Goal: Task Accomplishment & Management: Manage account settings

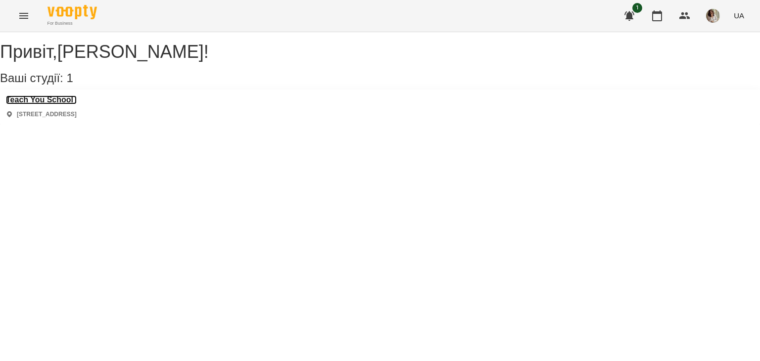
click at [70, 104] on h3 "Teach You School" at bounding box center [41, 100] width 71 height 9
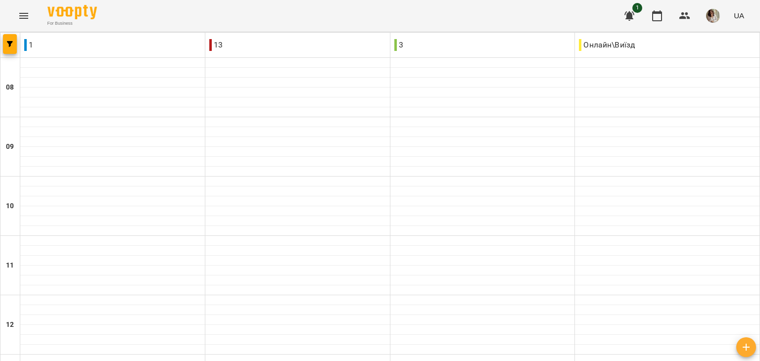
scroll to position [463, 0]
type input "**********"
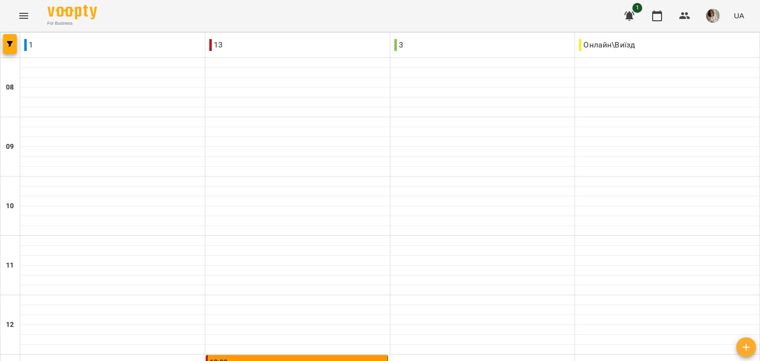
scroll to position [535, 0]
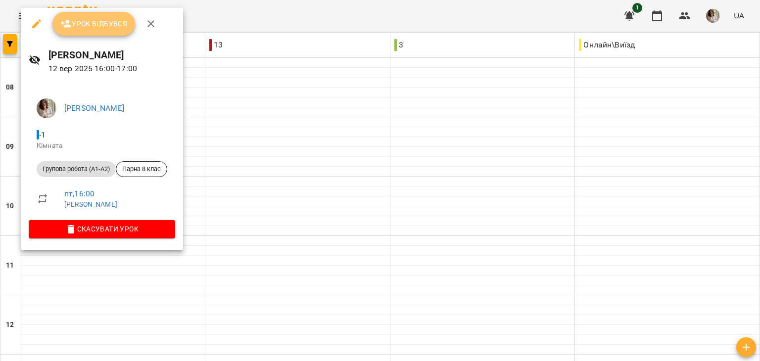
click at [109, 20] on span "Урок відбувся" at bounding box center [93, 24] width 67 height 12
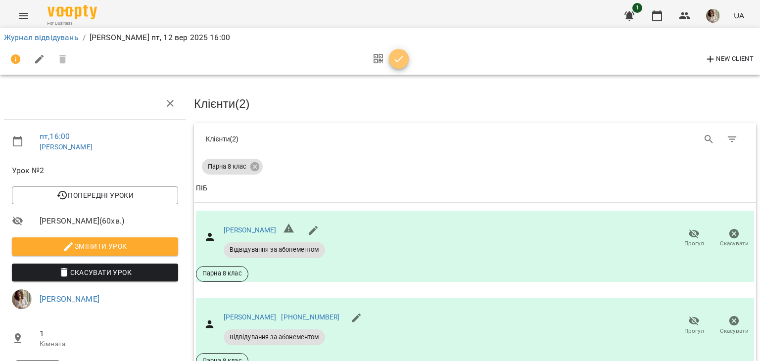
click at [400, 59] on icon "button" at bounding box center [399, 59] width 12 height 12
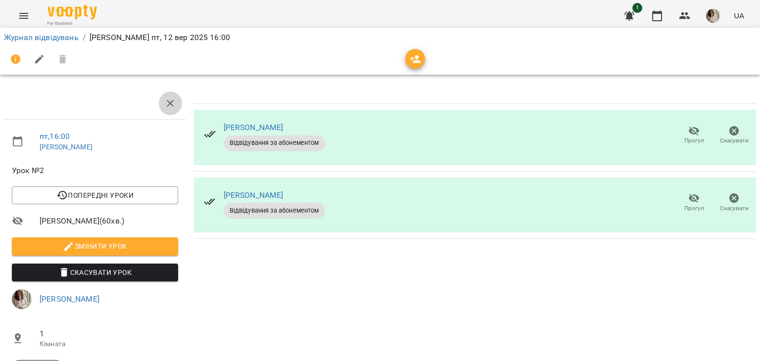
click at [170, 103] on icon "button" at bounding box center [170, 104] width 12 height 12
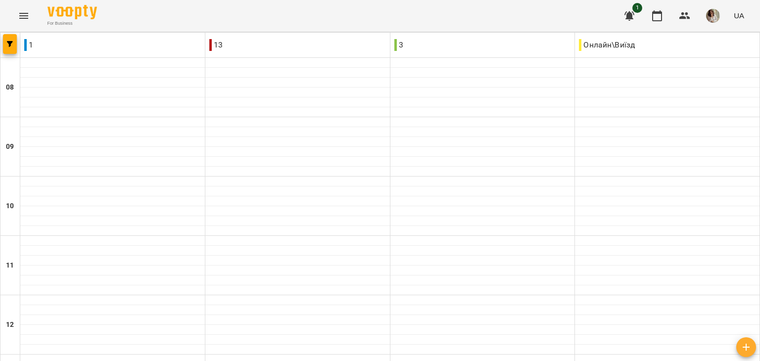
scroll to position [469, 0]
